Goal: Task Accomplishment & Management: Use online tool/utility

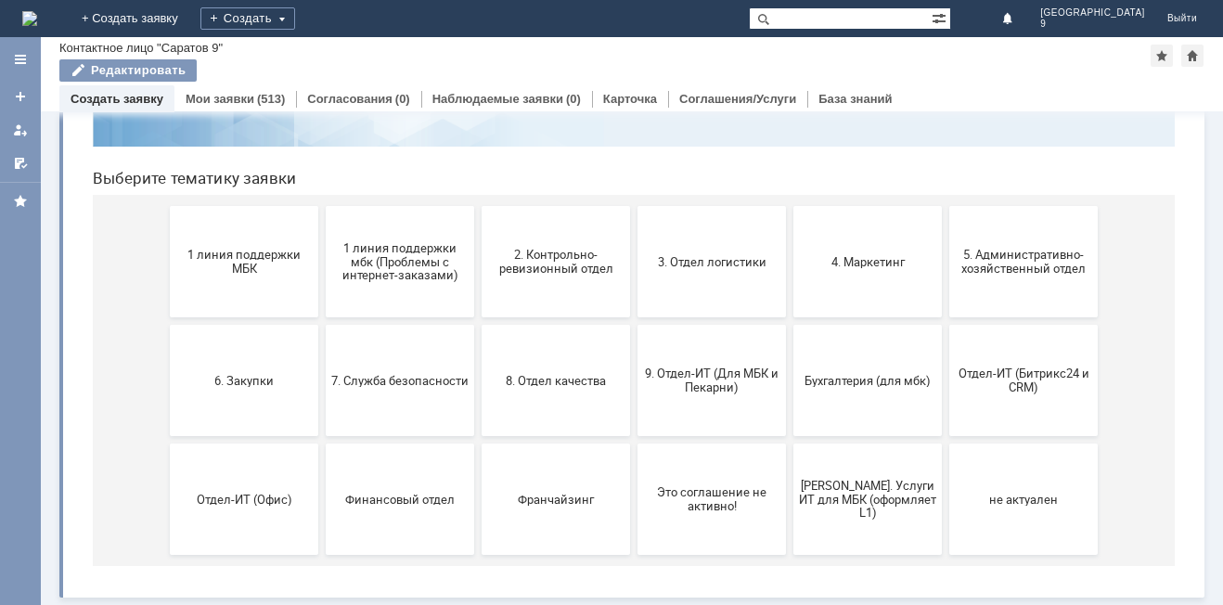
scroll to position [151, 0]
click at [657, 390] on span "9. Отдел-ИТ (Для МБК и Пекарни)" at bounding box center [711, 381] width 137 height 28
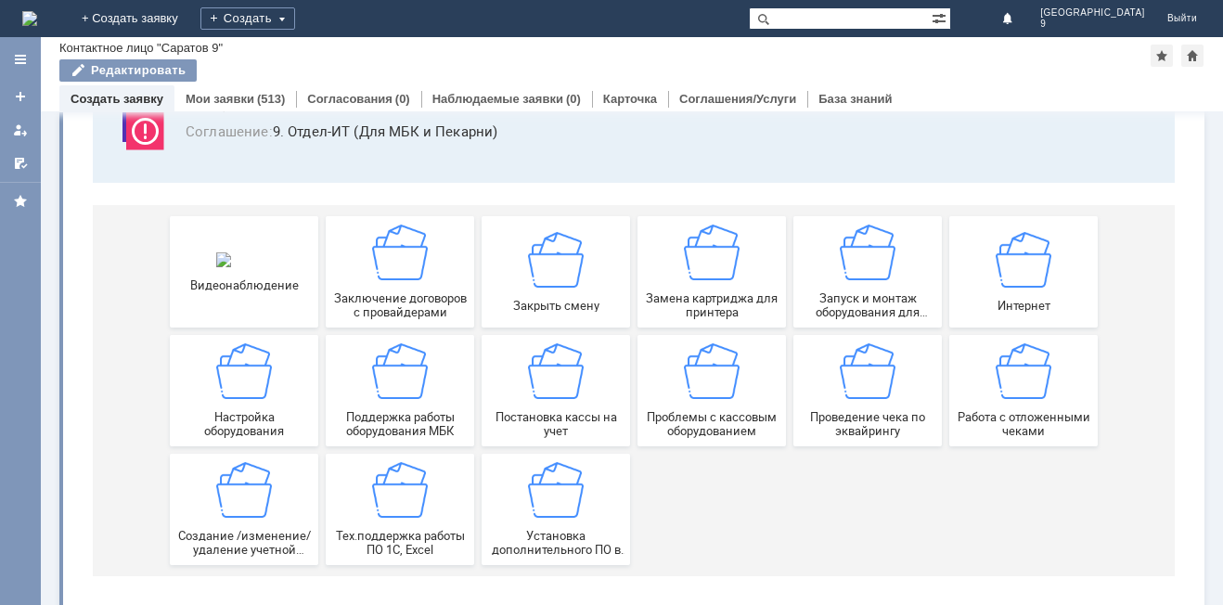
scroll to position [154, 0]
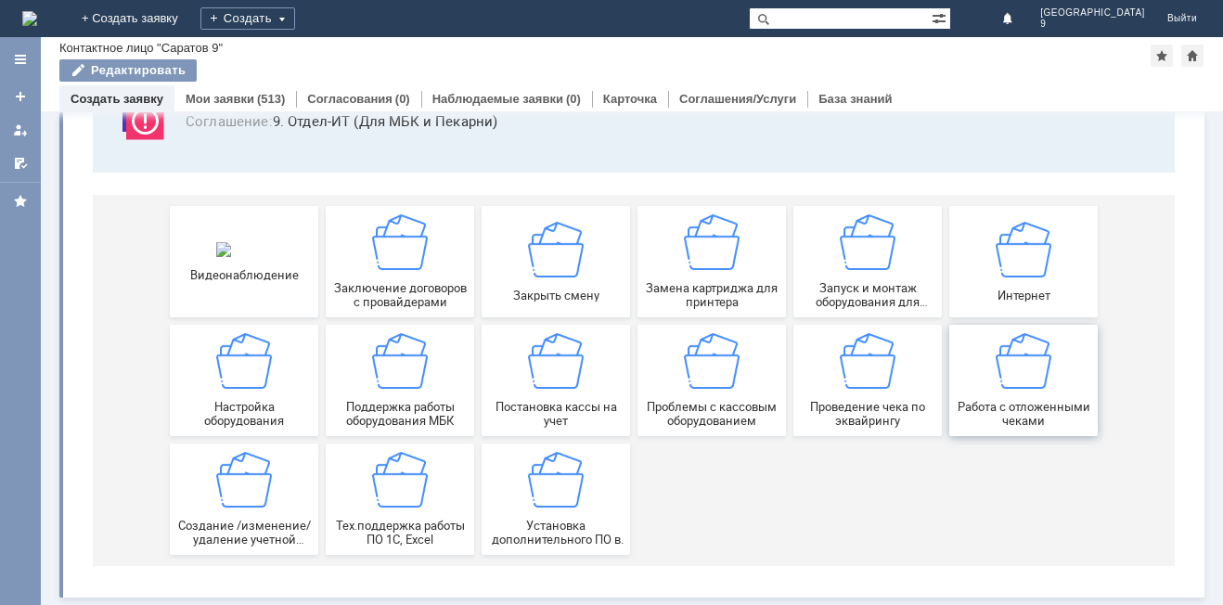
click at [1038, 406] on span "Работа с отложенными чеками" at bounding box center [1023, 414] width 137 height 28
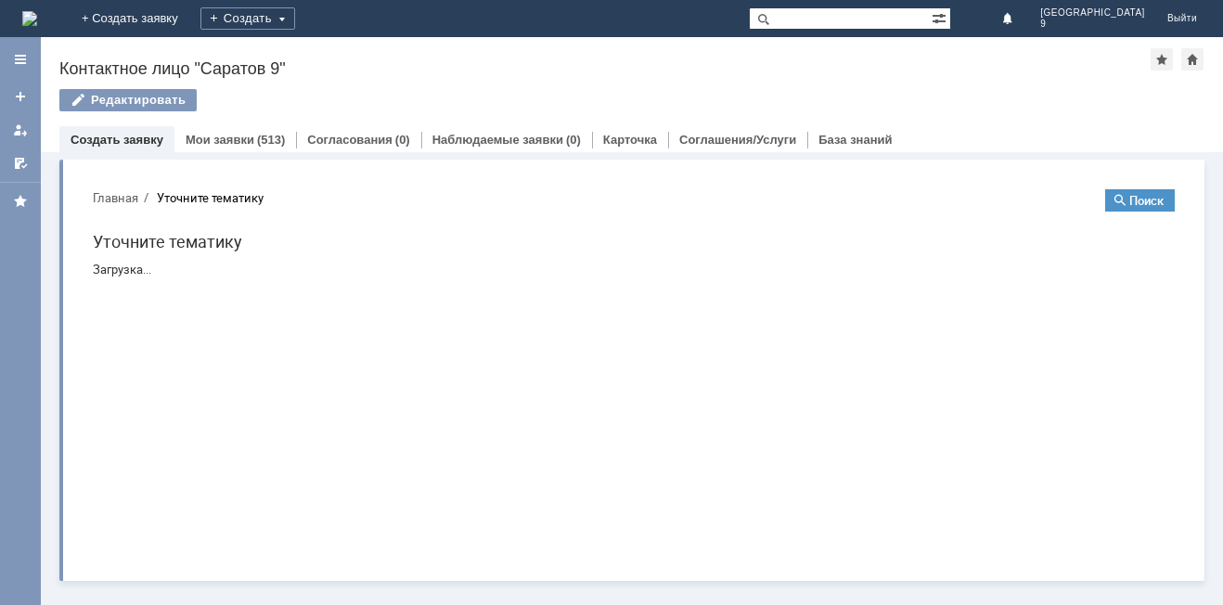
scroll to position [0, 0]
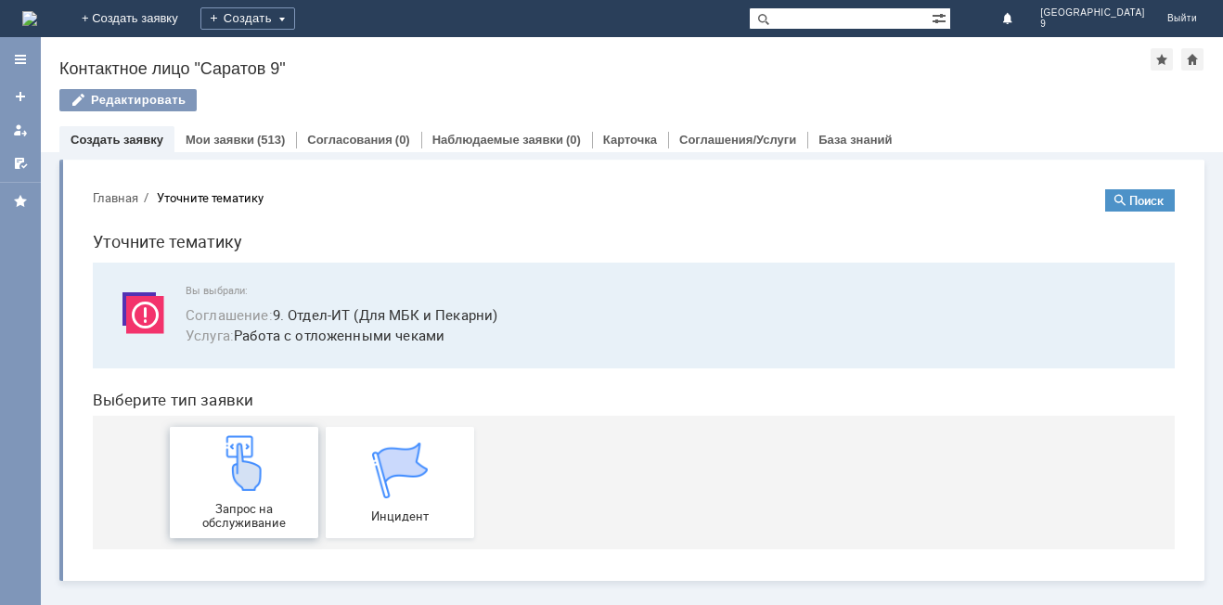
click at [232, 474] on img at bounding box center [244, 463] width 56 height 56
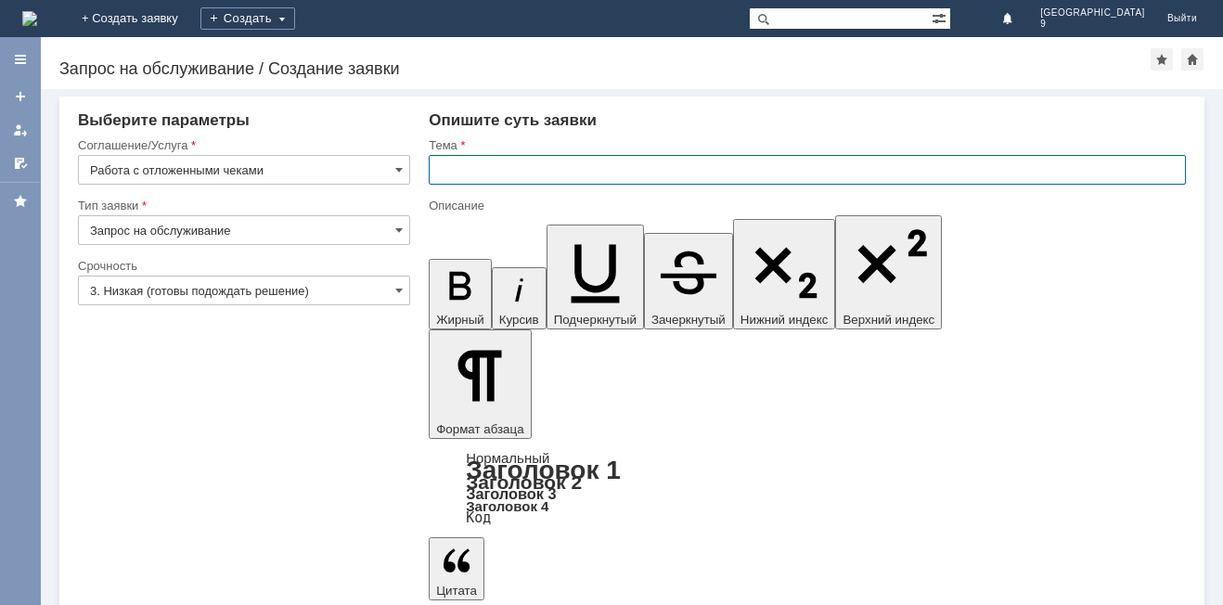
click at [530, 172] on input "text" at bounding box center [807, 170] width 757 height 30
type input "Отл чеки"
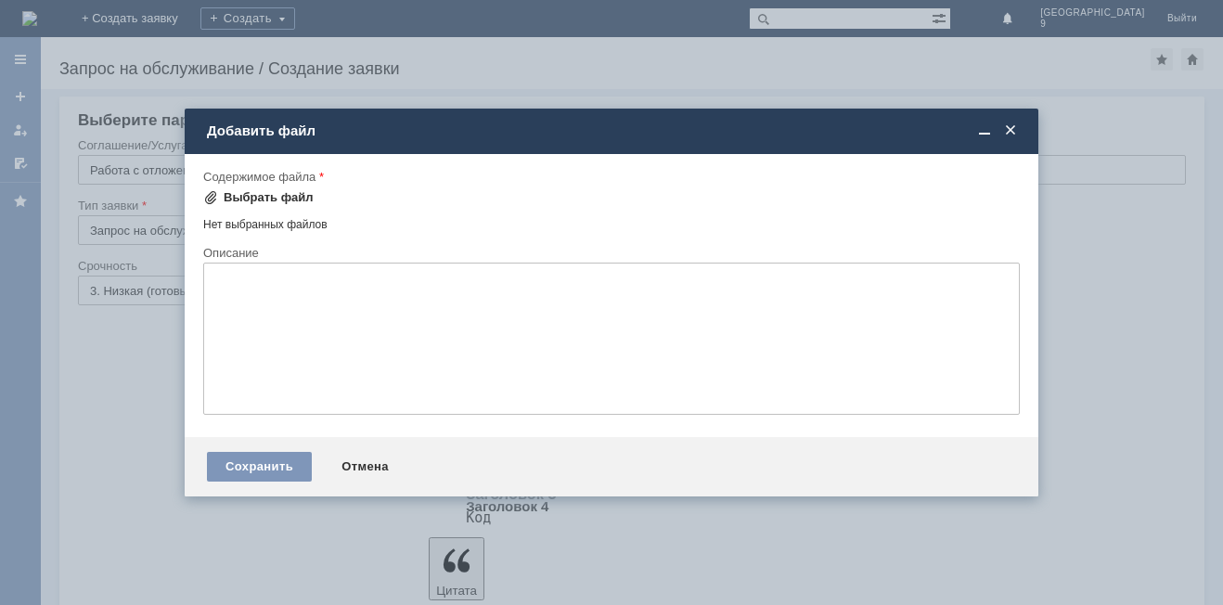
click at [254, 199] on div "Выбрать файл" at bounding box center [269, 197] width 90 height 15
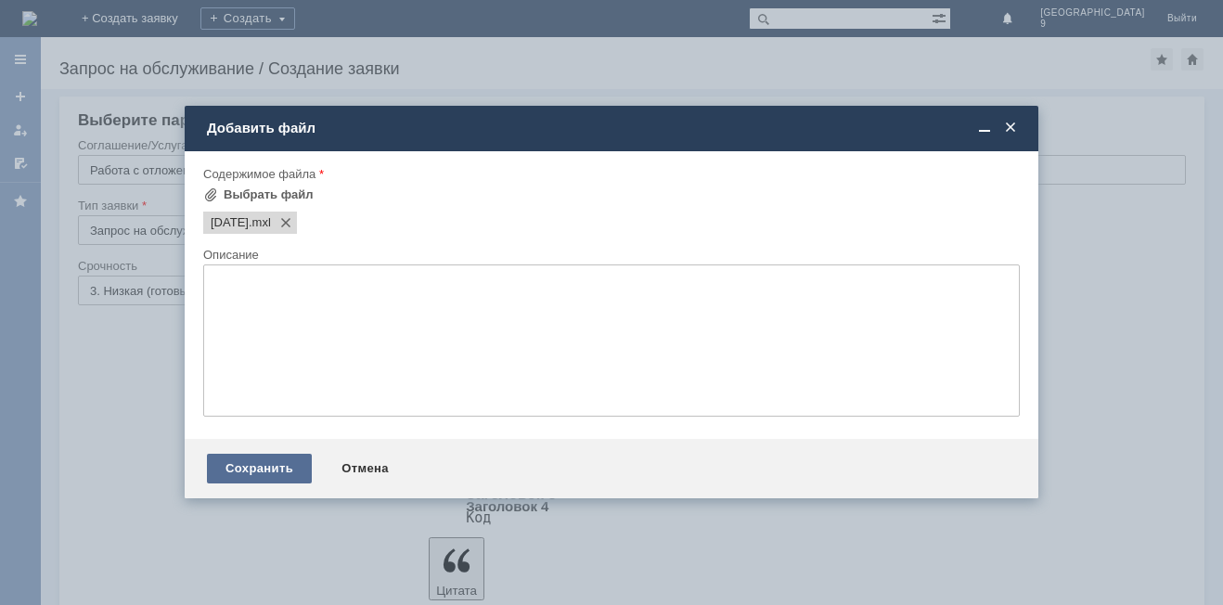
click at [241, 469] on div "Сохранить" at bounding box center [259, 469] width 105 height 30
